Goal: Information Seeking & Learning: Learn about a topic

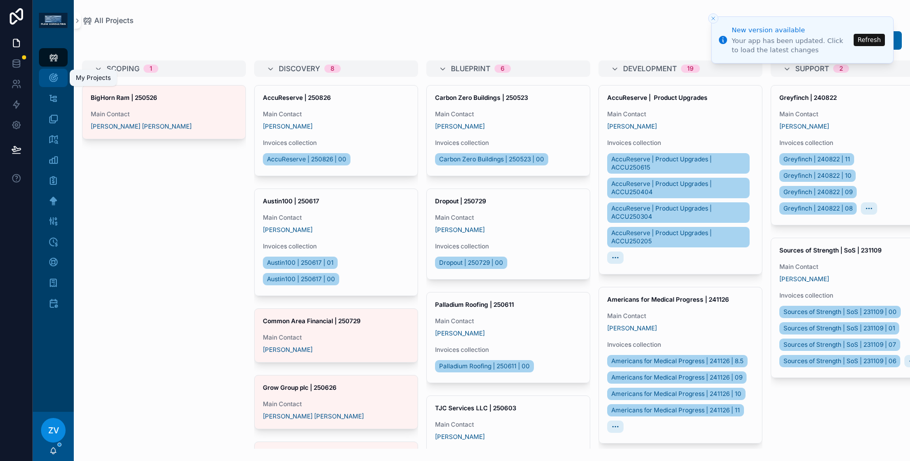
click at [50, 79] on icon "scrollable content" at bounding box center [53, 78] width 10 height 10
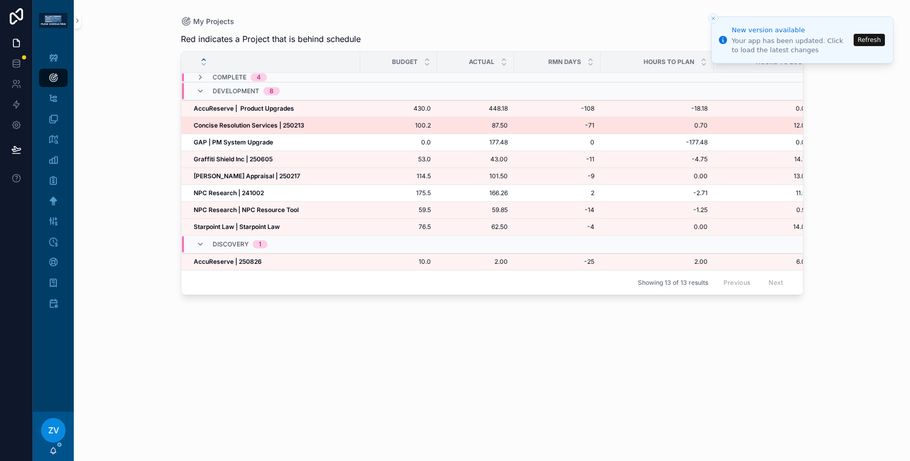
click at [253, 123] on strong "Concise Resolution Services | 250213" at bounding box center [249, 125] width 111 height 8
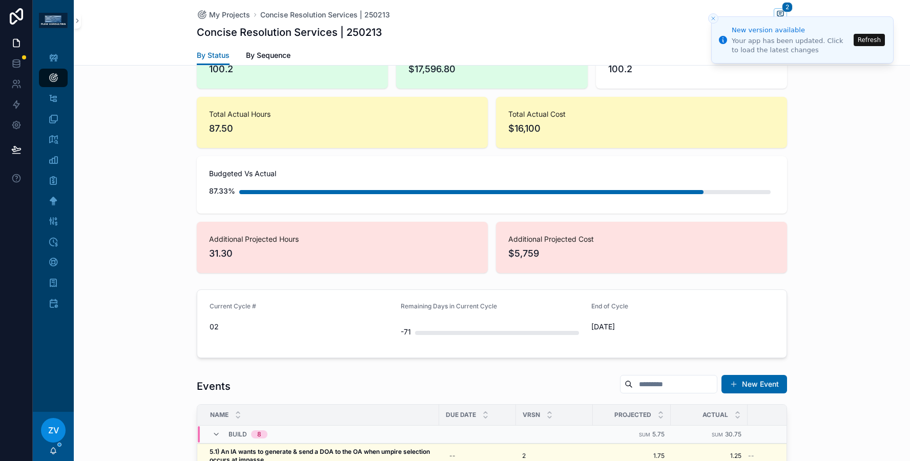
scroll to position [777, 0]
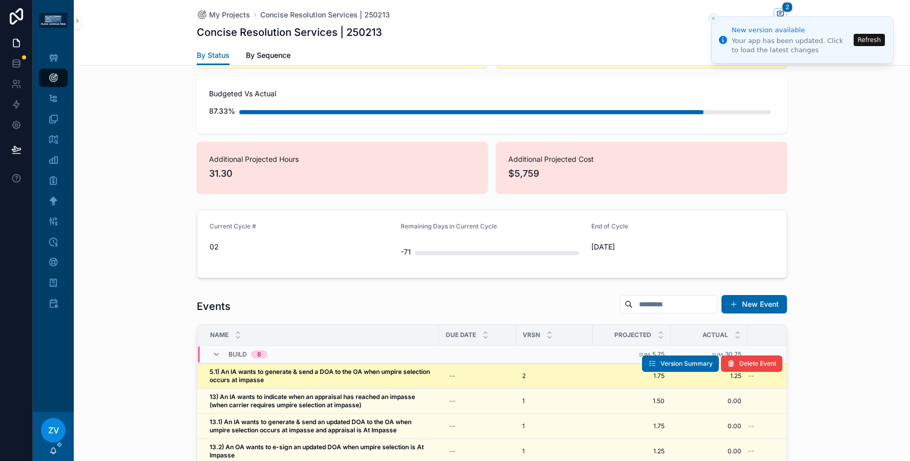
click at [231, 368] on strong "5.1) An IA wants to generate & send a DOA to the OA when umpire selection occur…" at bounding box center [321, 376] width 222 height 16
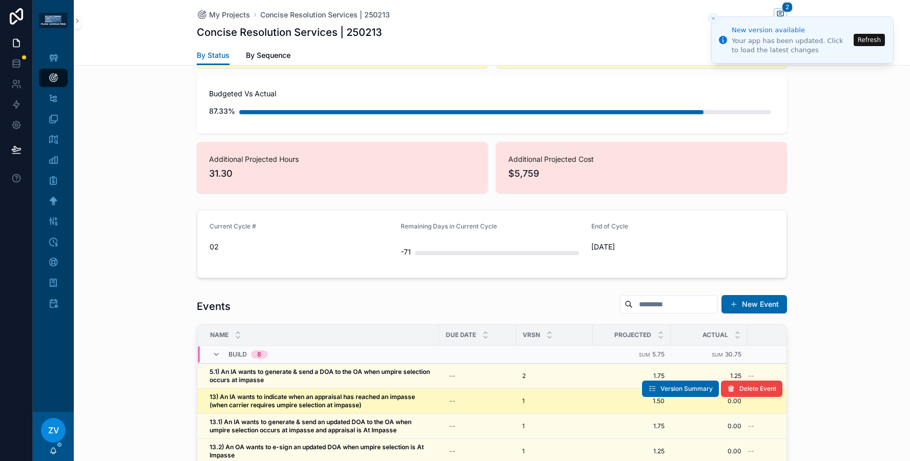
click at [234, 395] on strong "13) An IA wants to indicate when an appraisal has reached an impasse (when carr…" at bounding box center [313, 401] width 207 height 16
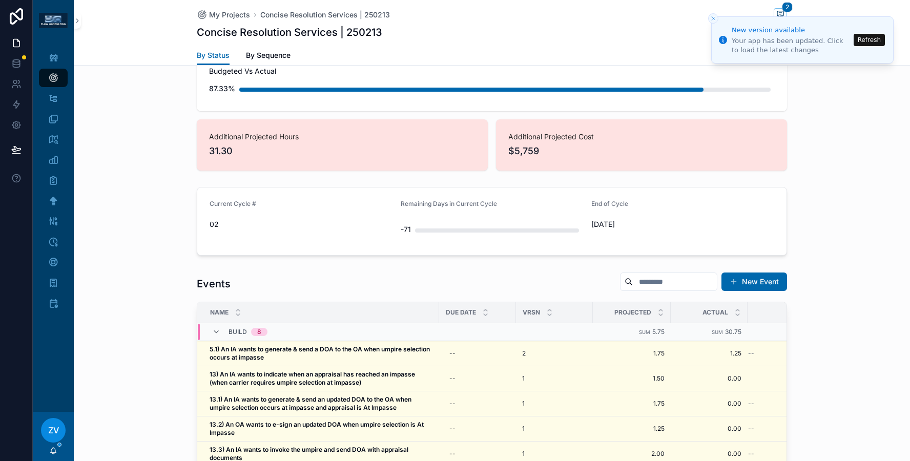
scroll to position [801, 0]
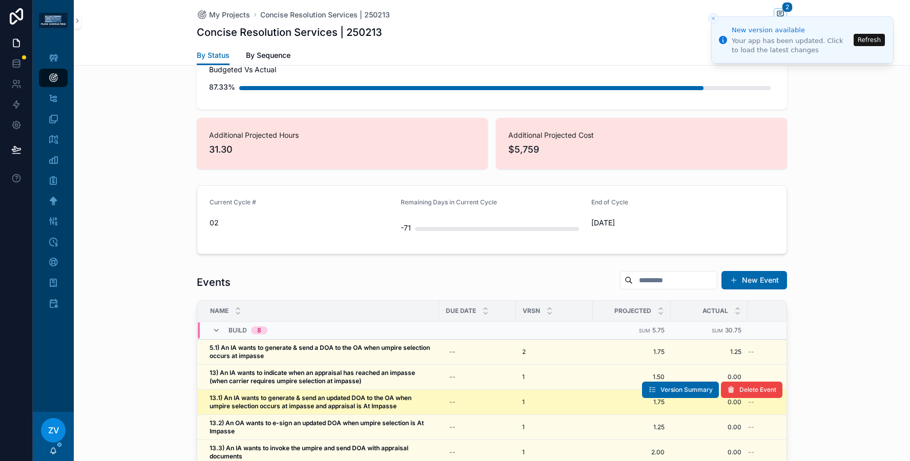
click at [244, 394] on strong "13.1) An IA wants to generate & send an updated DOA to the OA when umpire selec…" at bounding box center [311, 402] width 203 height 16
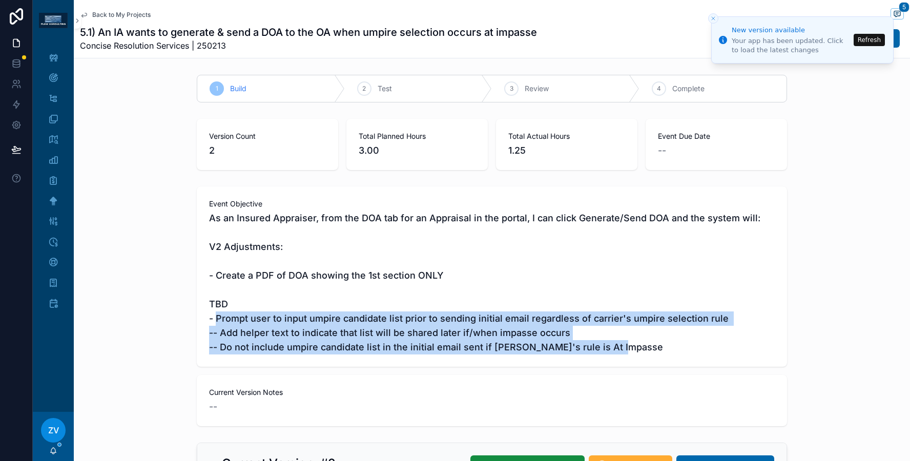
drag, startPoint x: 218, startPoint y: 320, endPoint x: 692, endPoint y: 347, distance: 474.3
click at [692, 347] on span "As an Insured Appraiser, from the DOA tab for an Appraisal in the portal, I can…" at bounding box center [492, 282] width 566 height 143
drag, startPoint x: 691, startPoint y: 348, endPoint x: 658, endPoint y: 279, distance: 76.1
click at [658, 279] on span "As an Insured Appraiser, from the DOA tab for an Appraisal in the portal, I can…" at bounding box center [492, 282] width 566 height 143
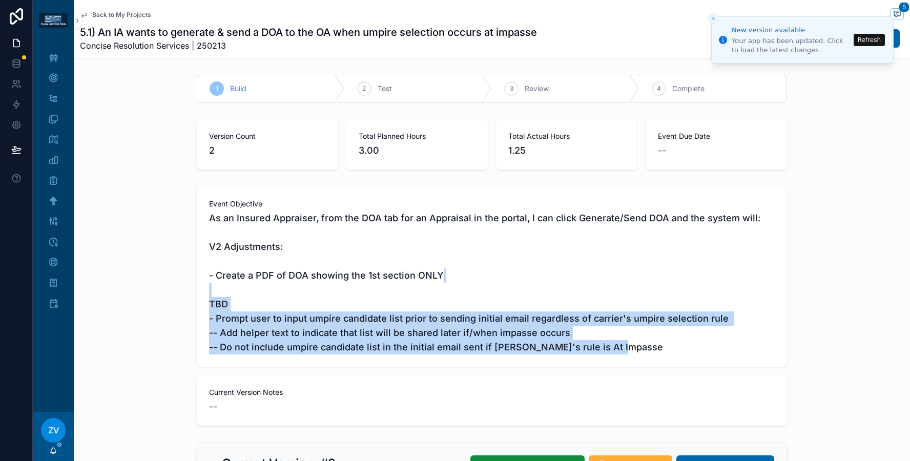
click at [658, 279] on span "As an Insured Appraiser, from the DOA tab for an Appraisal in the portal, I can…" at bounding box center [492, 282] width 566 height 143
drag, startPoint x: 654, startPoint y: 282, endPoint x: 644, endPoint y: 348, distance: 66.9
click at [644, 348] on span "As an Insured Appraiser, from the DOA tab for an Appraisal in the portal, I can…" at bounding box center [492, 282] width 566 height 143
drag, startPoint x: 639, startPoint y: 348, endPoint x: 594, endPoint y: 273, distance: 87.1
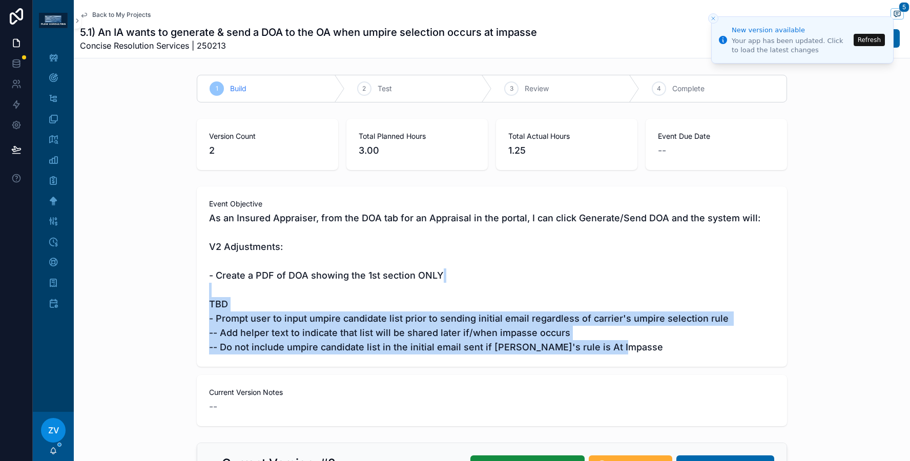
click at [594, 273] on span "As an Insured Appraiser, from the DOA tab for an Appraisal in the portal, I can…" at bounding box center [492, 282] width 566 height 143
drag, startPoint x: 594, startPoint y: 276, endPoint x: 612, endPoint y: 352, distance: 77.8
click at [612, 352] on span "As an Insured Appraiser, from the DOA tab for an Appraisal in the portal, I can…" at bounding box center [492, 282] width 566 height 143
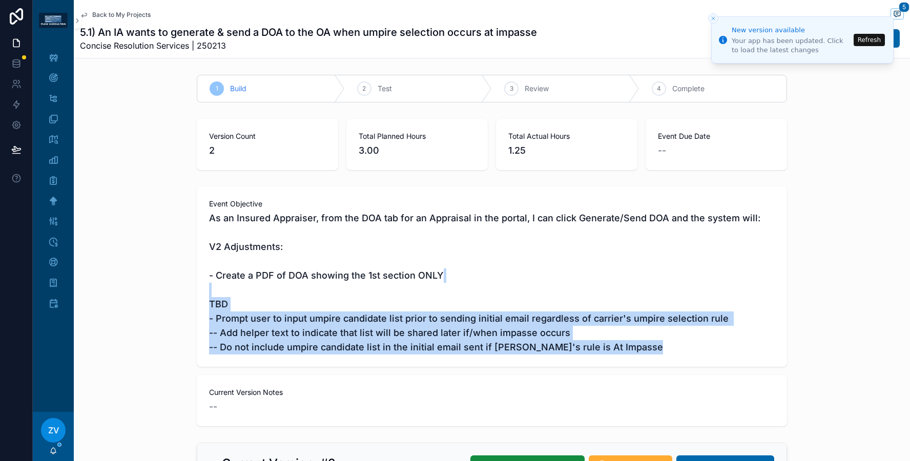
drag, startPoint x: 612, startPoint y: 352, endPoint x: 599, endPoint y: 281, distance: 72.0
click at [599, 281] on span "As an Insured Appraiser, from the DOA tab for an Appraisal in the portal, I can…" at bounding box center [492, 282] width 566 height 143
drag, startPoint x: 599, startPoint y: 287, endPoint x: 615, endPoint y: 344, distance: 59.2
click at [615, 344] on span "As an Insured Appraiser, from the DOA tab for an Appraisal in the portal, I can…" at bounding box center [492, 282] width 566 height 143
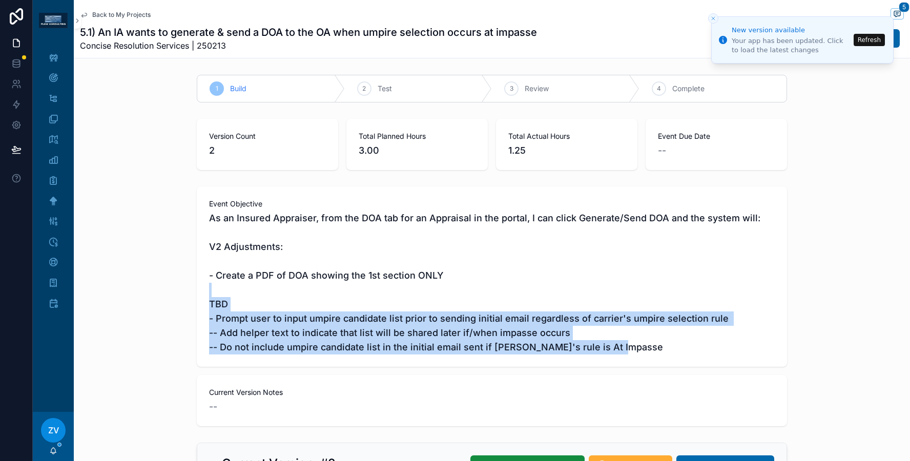
click at [615, 344] on span "As an Insured Appraiser, from the DOA tab for an Appraisal in the portal, I can…" at bounding box center [492, 282] width 566 height 143
drag, startPoint x: 613, startPoint y: 344, endPoint x: 598, endPoint y: 281, distance: 64.9
click at [598, 281] on span "As an Insured Appraiser, from the DOA tab for an Appraisal in the portal, I can…" at bounding box center [492, 282] width 566 height 143
drag, startPoint x: 598, startPoint y: 285, endPoint x: 610, endPoint y: 354, distance: 70.3
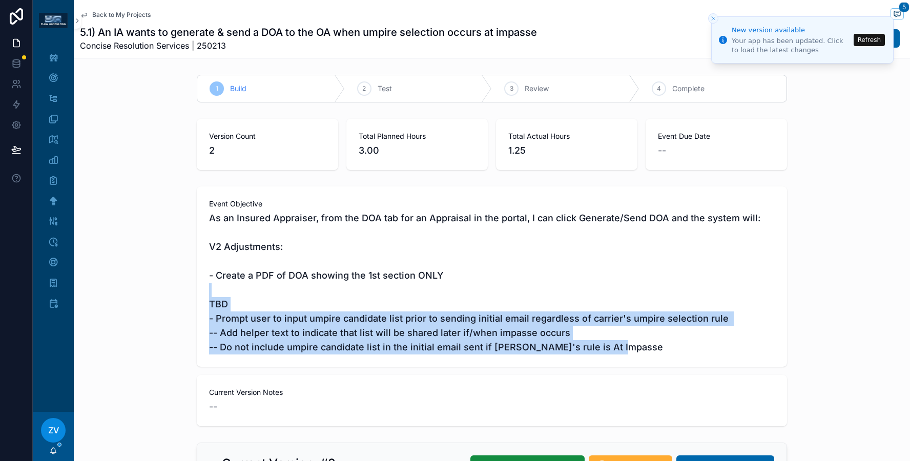
click at [610, 354] on span "As an Insured Appraiser, from the DOA tab for an Appraisal in the portal, I can…" at bounding box center [492, 282] width 566 height 143
drag, startPoint x: 610, startPoint y: 352, endPoint x: 598, endPoint y: 289, distance: 64.2
click at [598, 289] on span "As an Insured Appraiser, from the DOA tab for an Appraisal in the portal, I can…" at bounding box center [492, 282] width 566 height 143
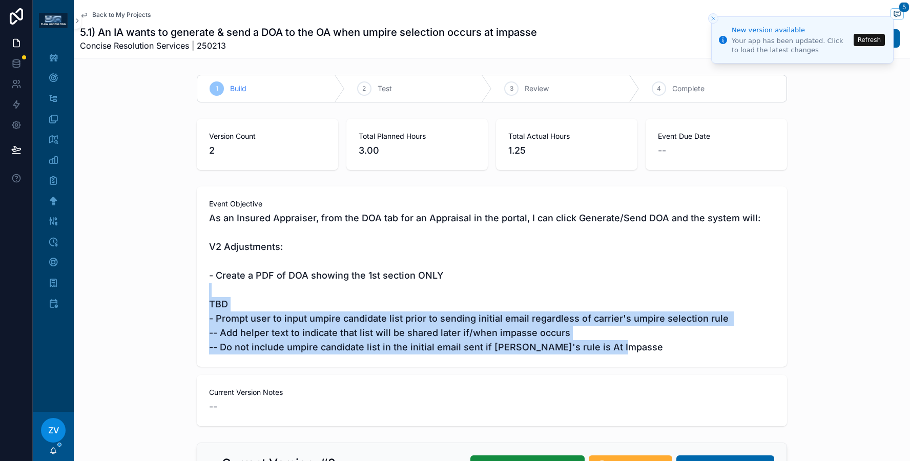
drag, startPoint x: 598, startPoint y: 289, endPoint x: 621, endPoint y: 344, distance: 60.0
click at [621, 344] on span "As an Insured Appraiser, from the DOA tab for an Appraisal in the portal, I can…" at bounding box center [492, 282] width 566 height 143
drag, startPoint x: 618, startPoint y: 345, endPoint x: 609, endPoint y: 295, distance: 51.6
click at [609, 295] on span "As an Insured Appraiser, from the DOA tab for an Appraisal in the portal, I can…" at bounding box center [492, 282] width 566 height 143
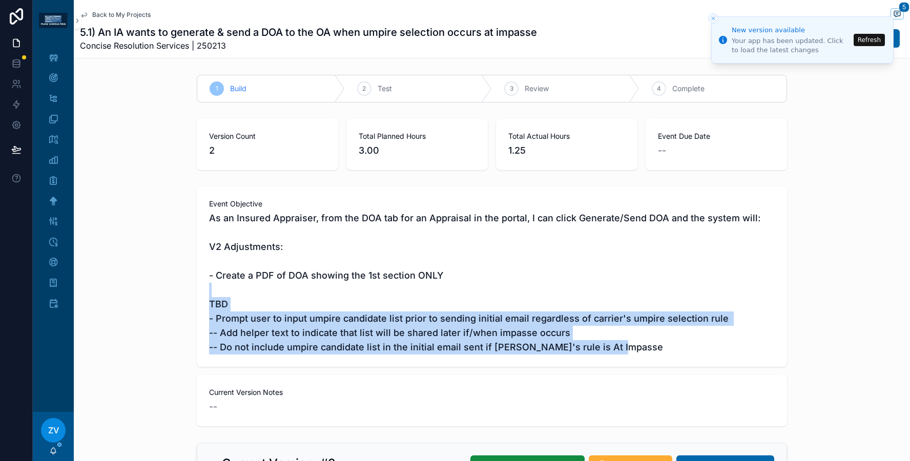
click at [609, 295] on span "As an Insured Appraiser, from the DOA tab for an Appraisal in the portal, I can…" at bounding box center [492, 282] width 566 height 143
drag, startPoint x: 599, startPoint y: 295, endPoint x: 635, endPoint y: 356, distance: 70.7
click at [635, 356] on div "Event Objective As an Insured Appraiser, from the DOA tab for an Appraisal in t…" at bounding box center [492, 277] width 590 height 180
drag, startPoint x: 632, startPoint y: 356, endPoint x: 619, endPoint y: 289, distance: 68.0
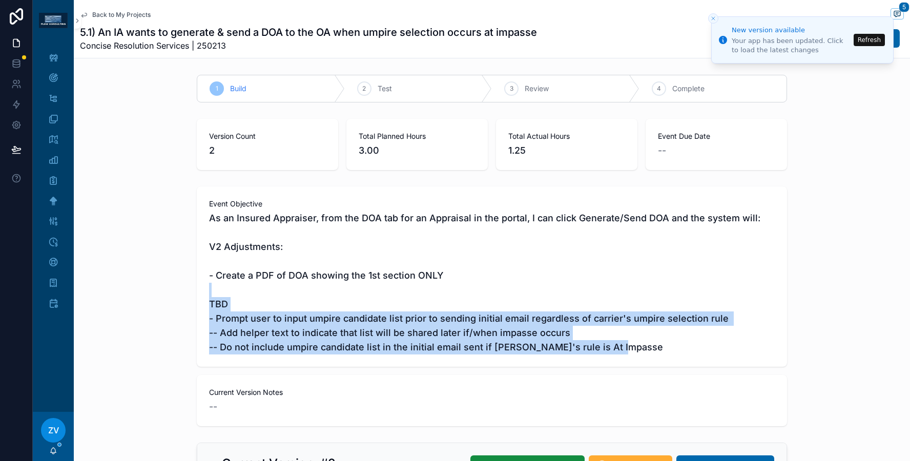
click at [619, 289] on div "Event Objective As an Insured Appraiser, from the DOA tab for an Appraisal in t…" at bounding box center [492, 277] width 590 height 180
click at [619, 289] on span "As an Insured Appraiser, from the DOA tab for an Appraisal in the portal, I can…" at bounding box center [492, 282] width 566 height 143
drag, startPoint x: 615, startPoint y: 291, endPoint x: 640, endPoint y: 347, distance: 61.5
click at [640, 347] on span "As an Insured Appraiser, from the DOA tab for an Appraisal in the portal, I can…" at bounding box center [492, 282] width 566 height 143
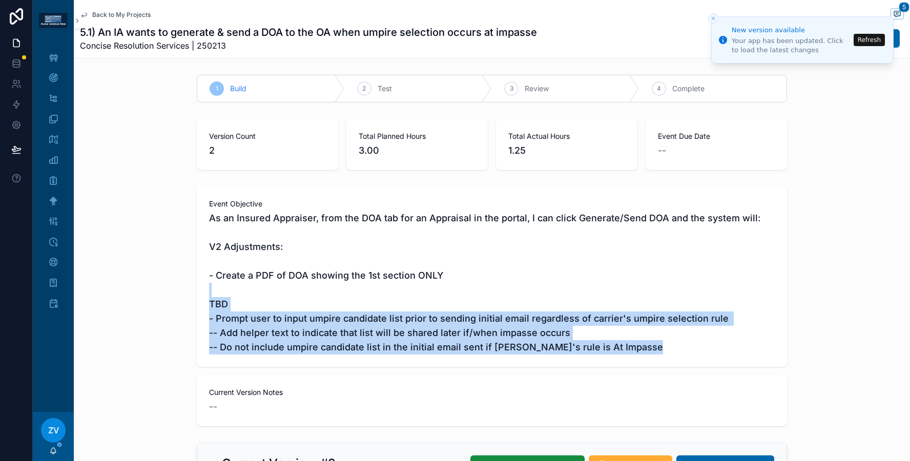
drag, startPoint x: 640, startPoint y: 347, endPoint x: 624, endPoint y: 295, distance: 54.3
click at [624, 295] on span "As an Insured Appraiser, from the DOA tab for an Appraisal in the portal, I can…" at bounding box center [492, 282] width 566 height 143
